Goal: Find specific page/section: Find specific page/section

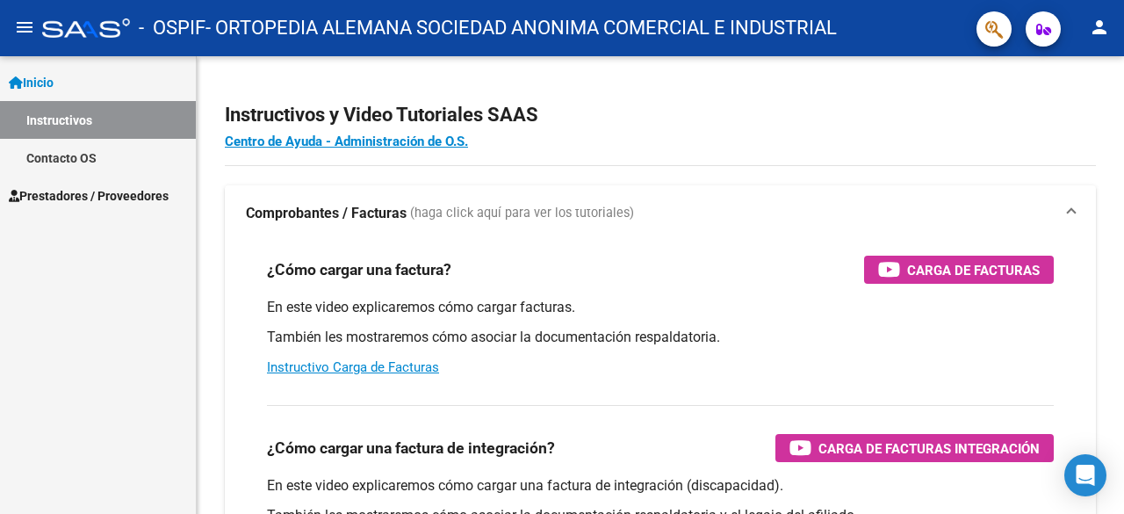
click at [85, 193] on span "Prestadores / Proveedores" at bounding box center [89, 195] width 160 height 19
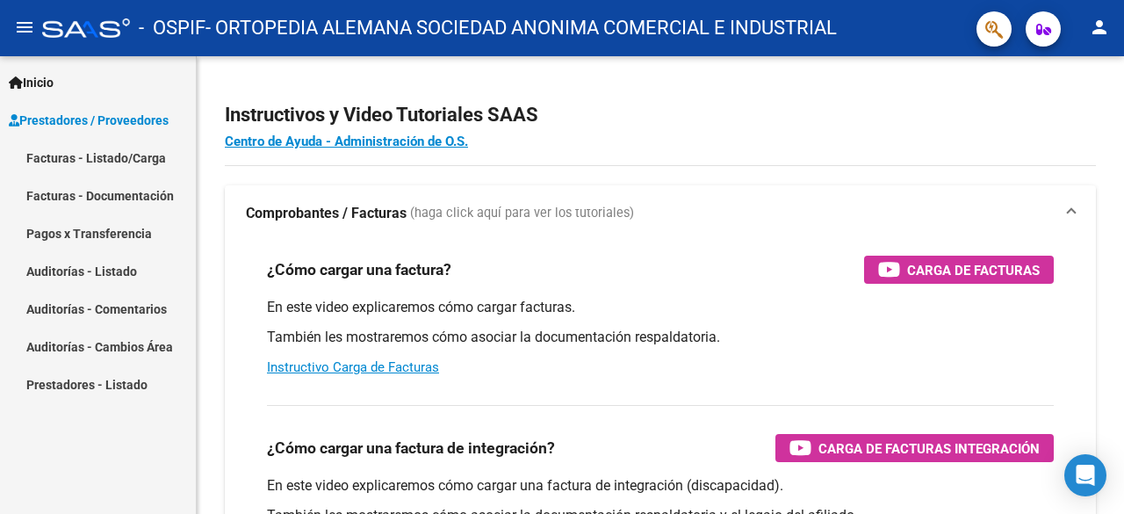
click at [83, 119] on span "Prestadores / Proveedores" at bounding box center [89, 120] width 160 height 19
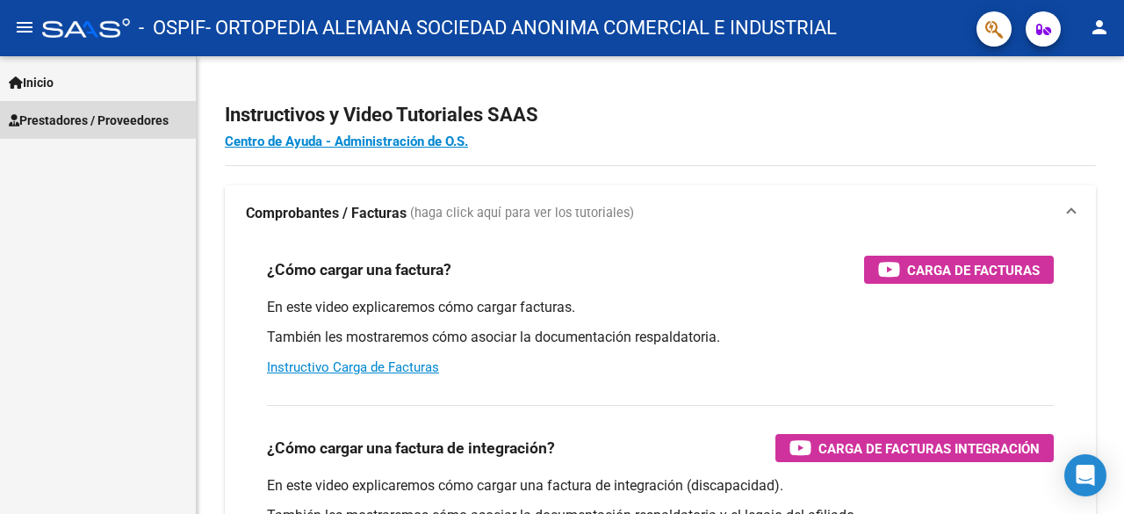
click at [145, 115] on span "Prestadores / Proveedores" at bounding box center [89, 120] width 160 height 19
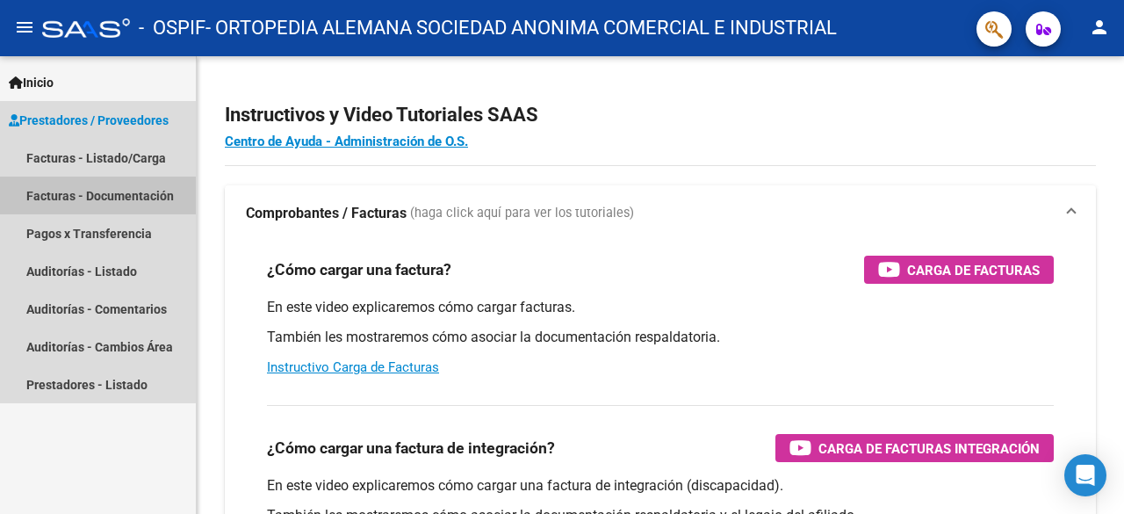
click at [96, 197] on link "Facturas - Documentación" at bounding box center [98, 195] width 196 height 38
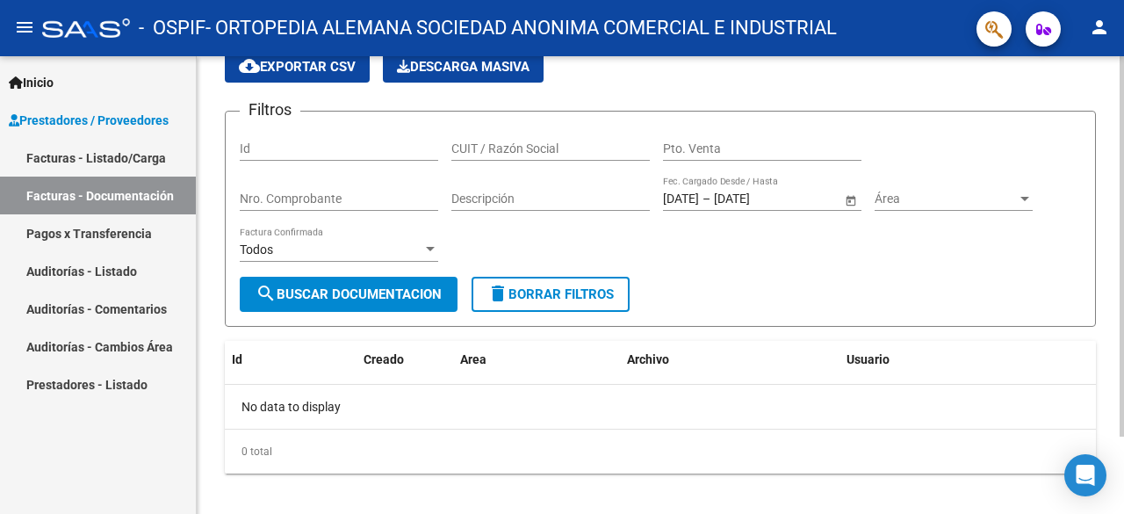
scroll to position [84, 0]
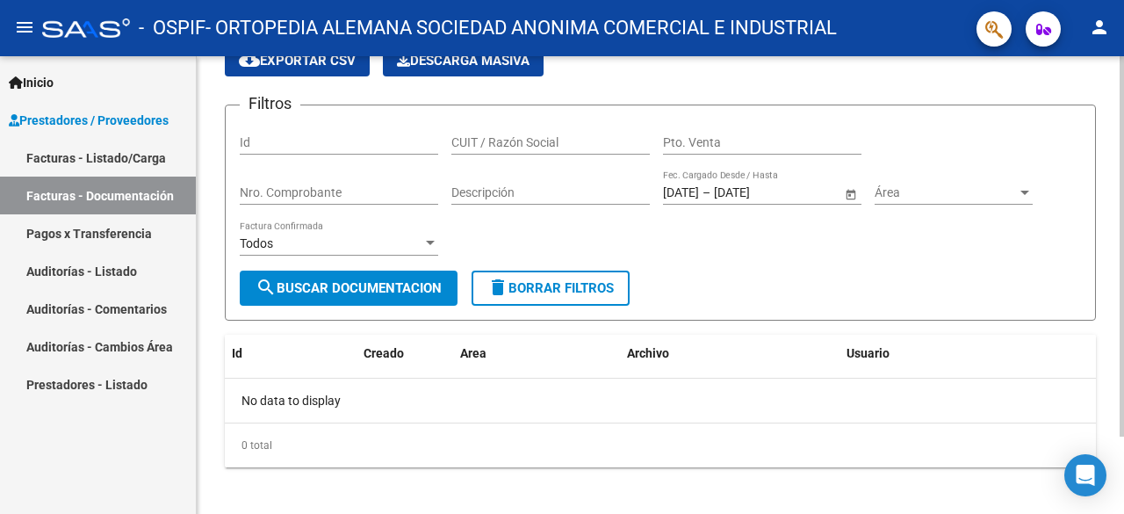
click at [1123, 494] on div at bounding box center [1121, 316] width 4 height 380
